Goal: Information Seeking & Learning: Stay updated

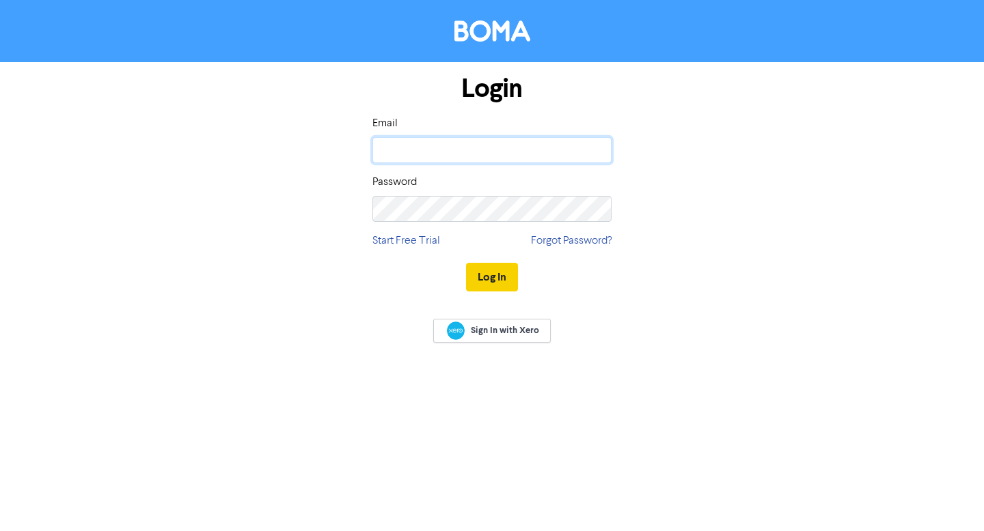
type input "[EMAIL_ADDRESS][DOMAIN_NAME]"
click at [487, 274] on button "Log In" at bounding box center [492, 277] width 52 height 29
